Goal: Task Accomplishment & Management: Manage account settings

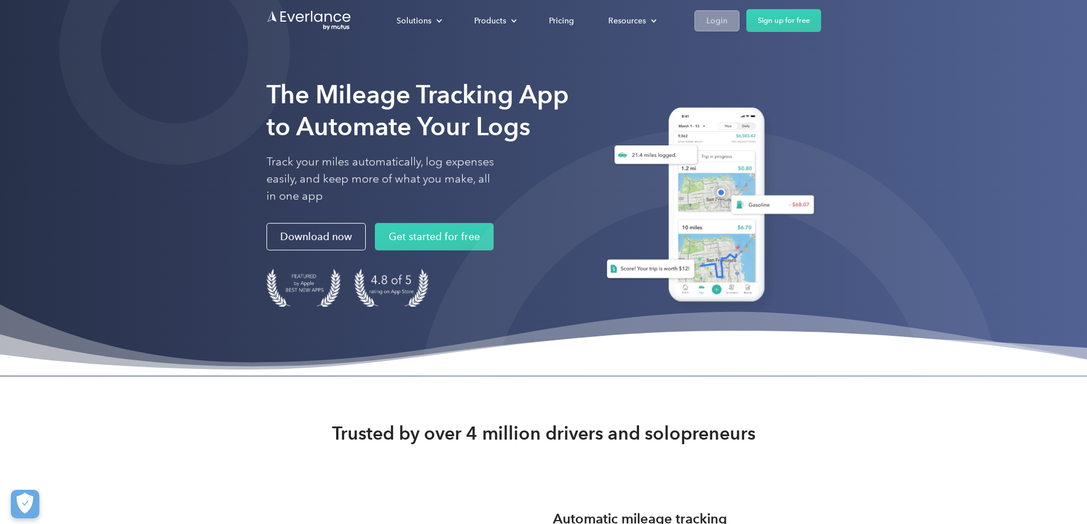
click at [728, 24] on div "Login" at bounding box center [717, 21] width 21 height 14
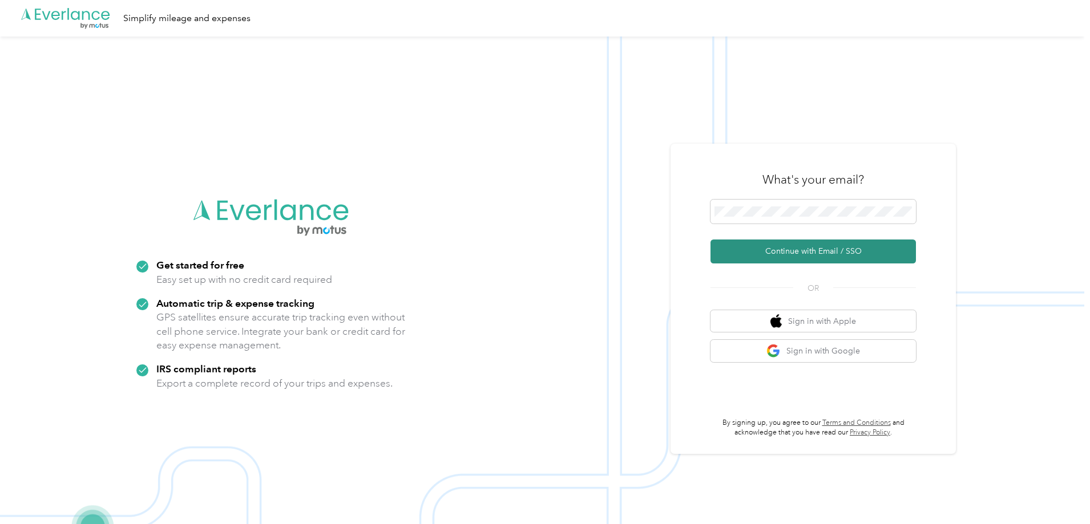
click at [844, 253] on button "Continue with Email / SSO" at bounding box center [813, 252] width 205 height 24
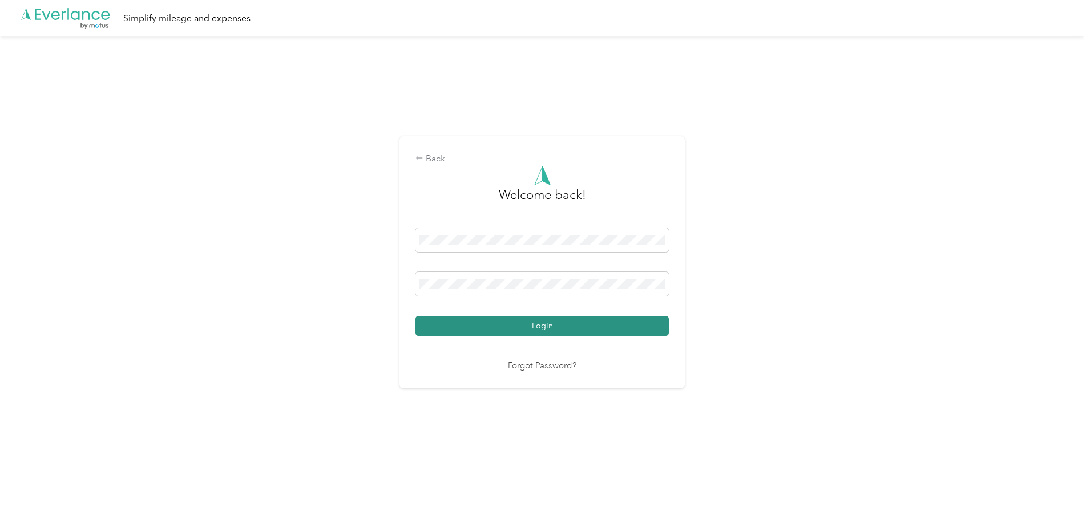
click at [519, 329] on button "Login" at bounding box center [541, 326] width 253 height 20
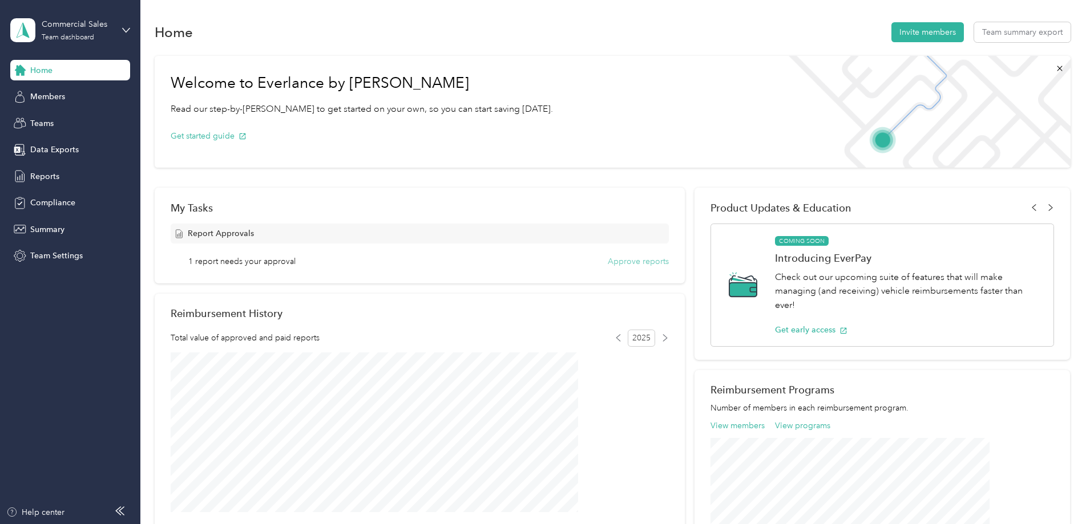
click at [640, 267] on button "Approve reports" at bounding box center [638, 262] width 61 height 12
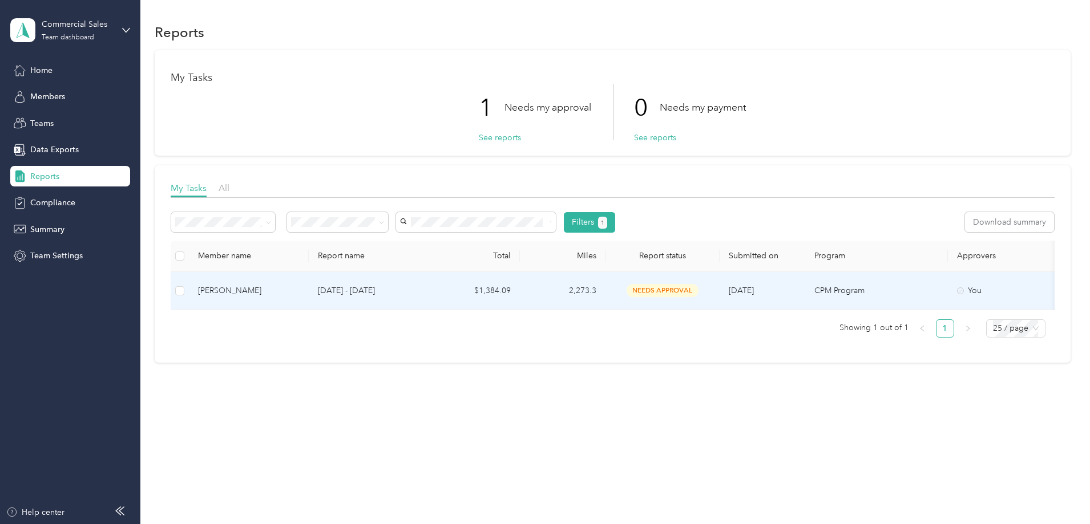
click at [425, 293] on p "Sep 1 - 30, 2025" at bounding box center [371, 291] width 107 height 13
click at [300, 294] on div "Chad Nader" at bounding box center [249, 291] width 102 height 13
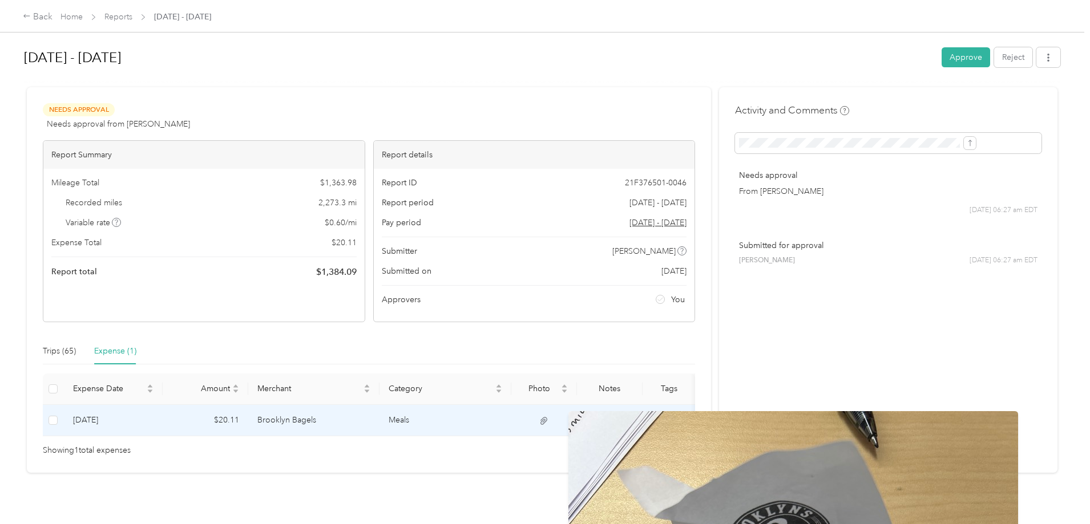
click at [549, 419] on icon at bounding box center [544, 421] width 10 height 10
click at [549, 418] on icon at bounding box center [544, 421] width 10 height 10
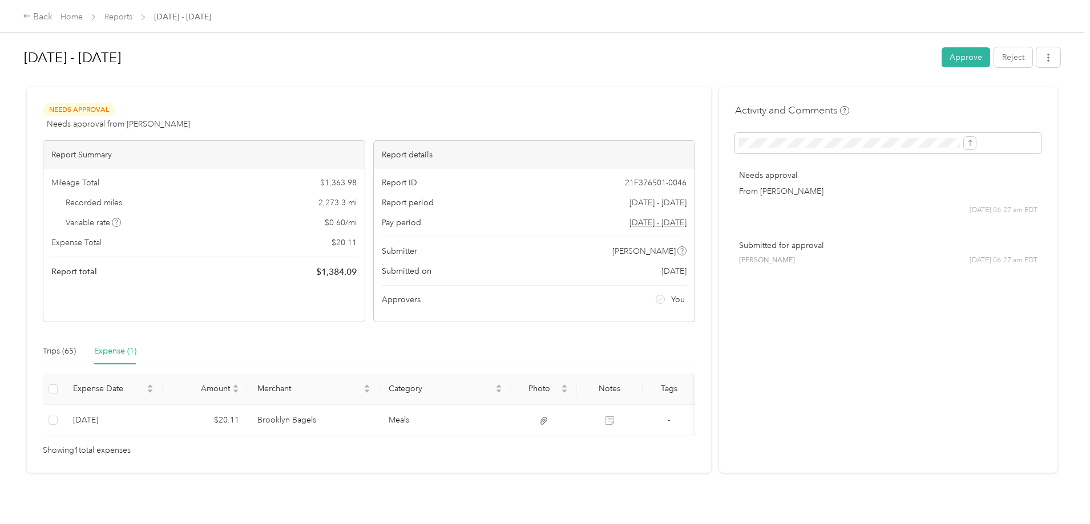
click at [62, 378] on div "Back Home Reports Sep 1 - 30, 2025 Sep 1 - 30, 2025 Approve Reject Needs Approv…" at bounding box center [542, 262] width 1084 height 524
click at [76, 346] on div "Trips (65)" at bounding box center [59, 351] width 33 height 13
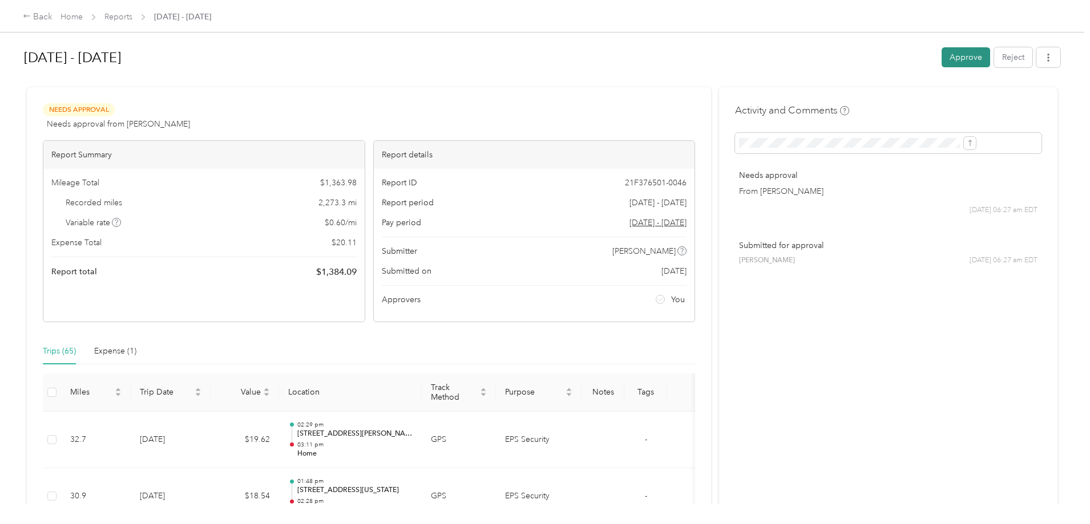
click at [942, 62] on button "Approve" at bounding box center [966, 57] width 49 height 20
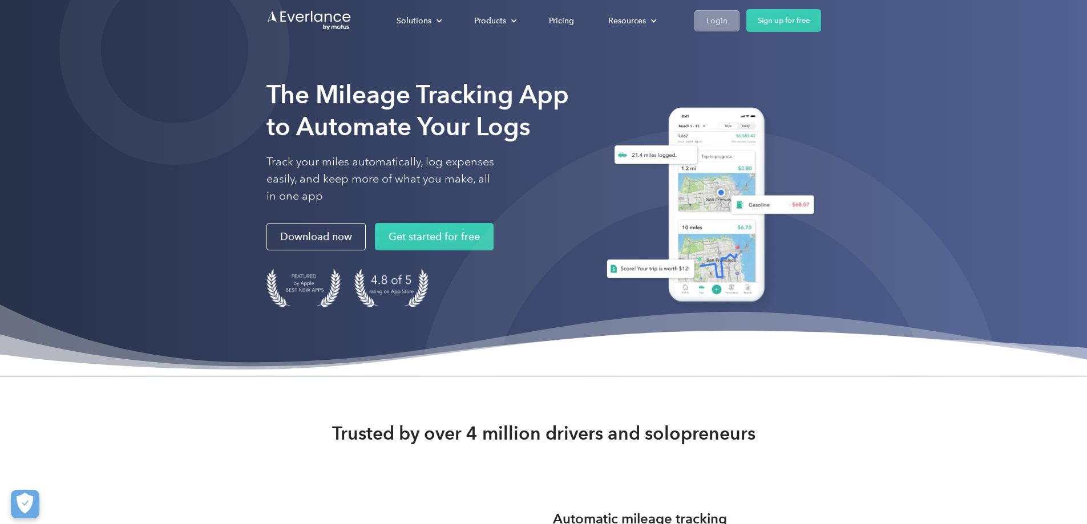
click at [728, 20] on div "Login" at bounding box center [717, 21] width 21 height 14
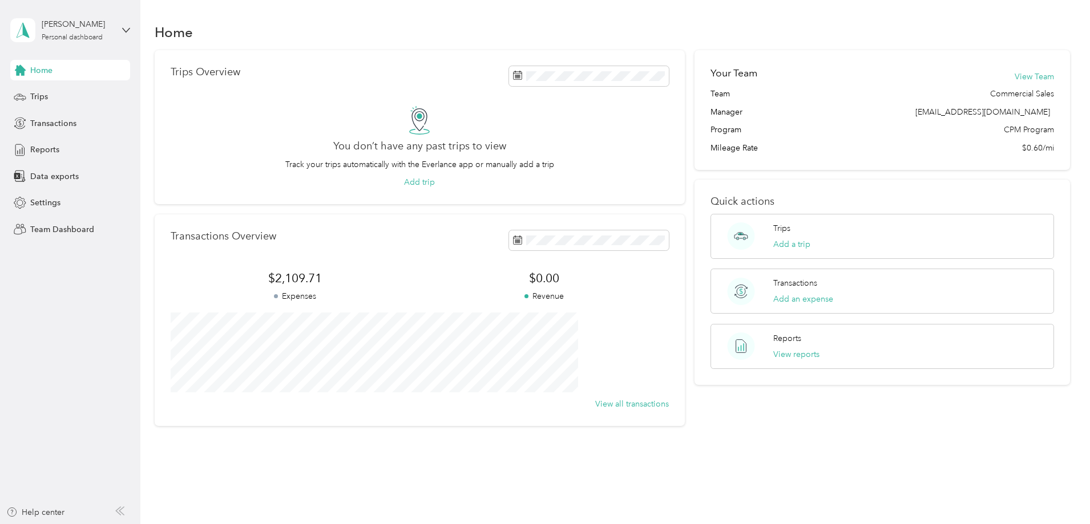
click at [119, 28] on div "Jeff Young Personal dashboard" at bounding box center [70, 30] width 120 height 40
click at [79, 97] on div "Team dashboard" at bounding box center [130, 94] width 224 height 20
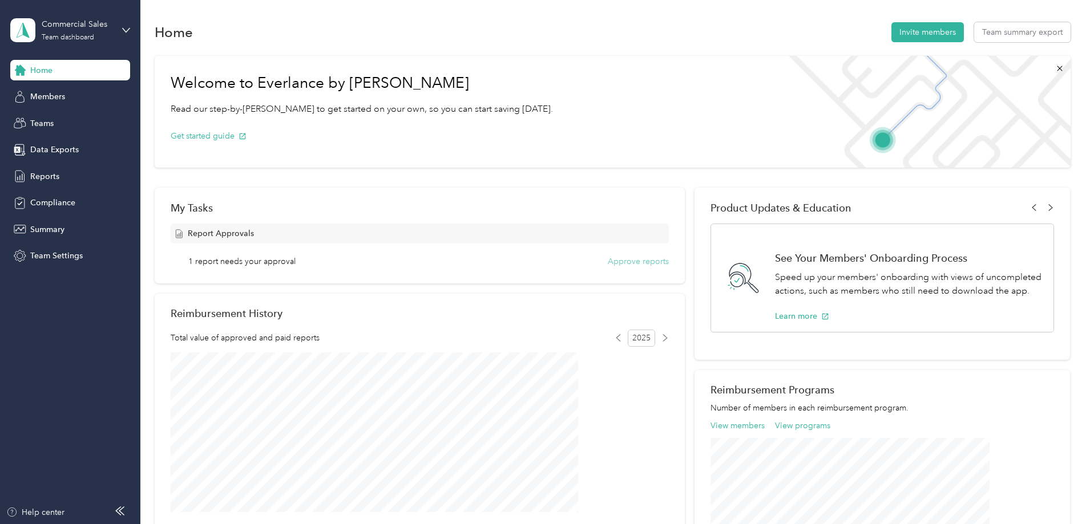
click at [641, 265] on button "Approve reports" at bounding box center [638, 262] width 61 height 12
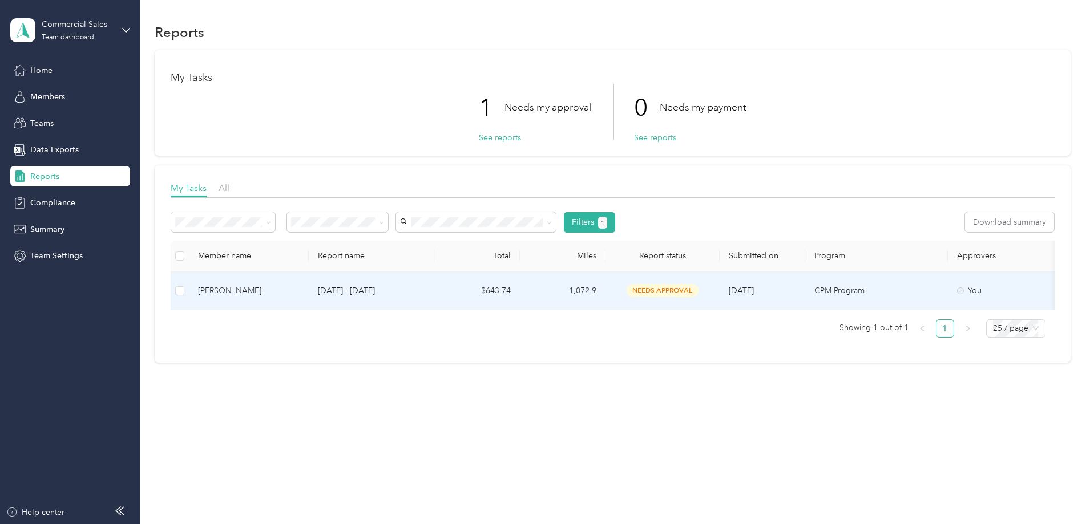
click at [400, 290] on p "[DATE] - [DATE]" at bounding box center [371, 291] width 107 height 13
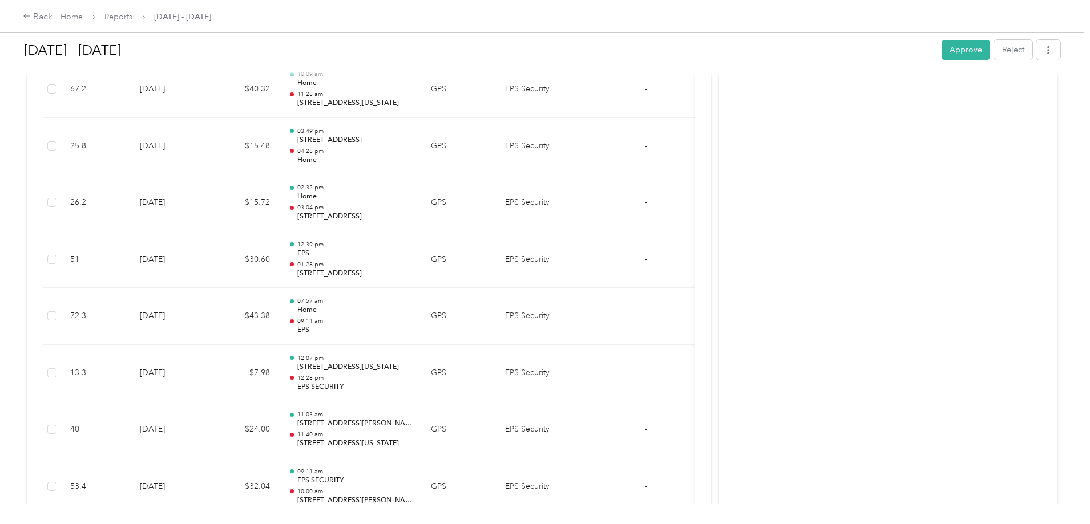
scroll to position [2169, 0]
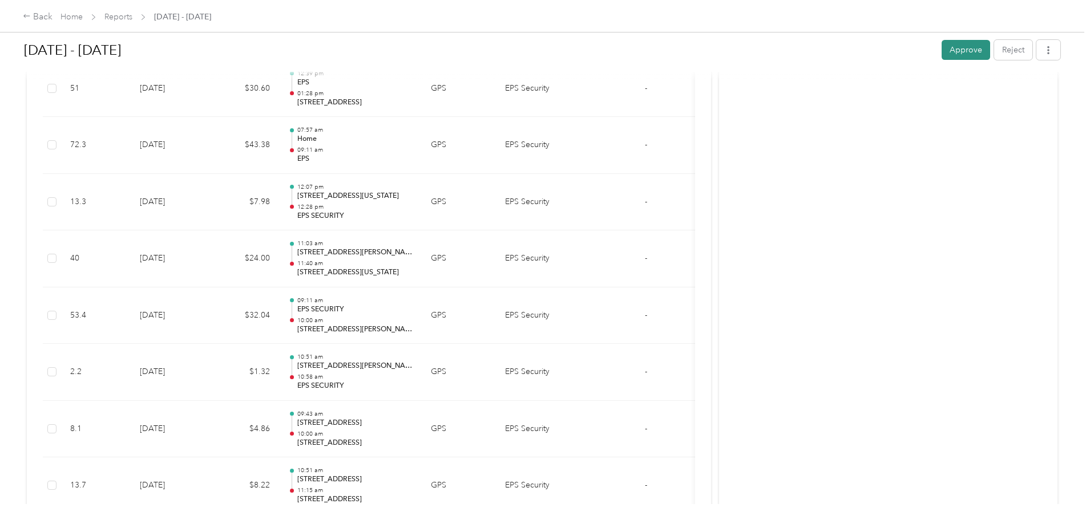
click at [942, 52] on button "Approve" at bounding box center [966, 50] width 49 height 20
